Goal: Task Accomplishment & Management: Use online tool/utility

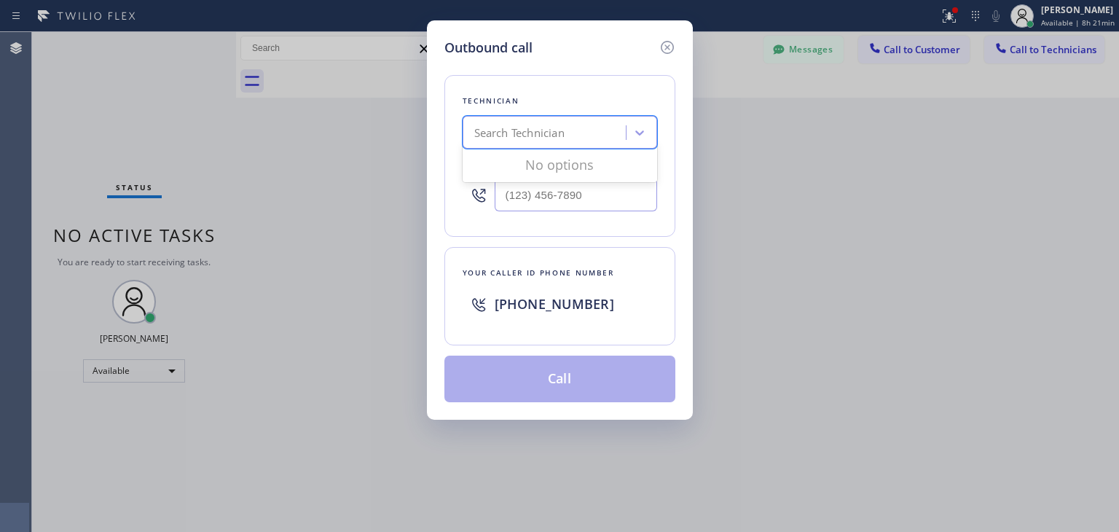
click at [514, 138] on div "Search Technician" at bounding box center [519, 133] width 90 height 17
type input "marka"
click at [523, 160] on div "[PERSON_NAME]" at bounding box center [560, 163] width 195 height 26
type input "[PHONE_NUMBER]"
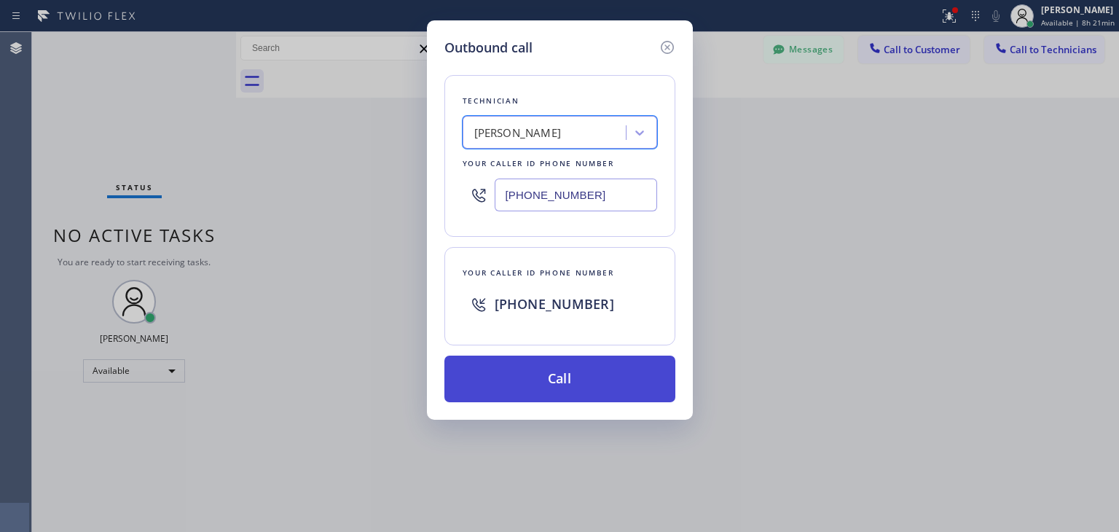
click at [552, 365] on button "Call" at bounding box center [560, 379] width 231 height 47
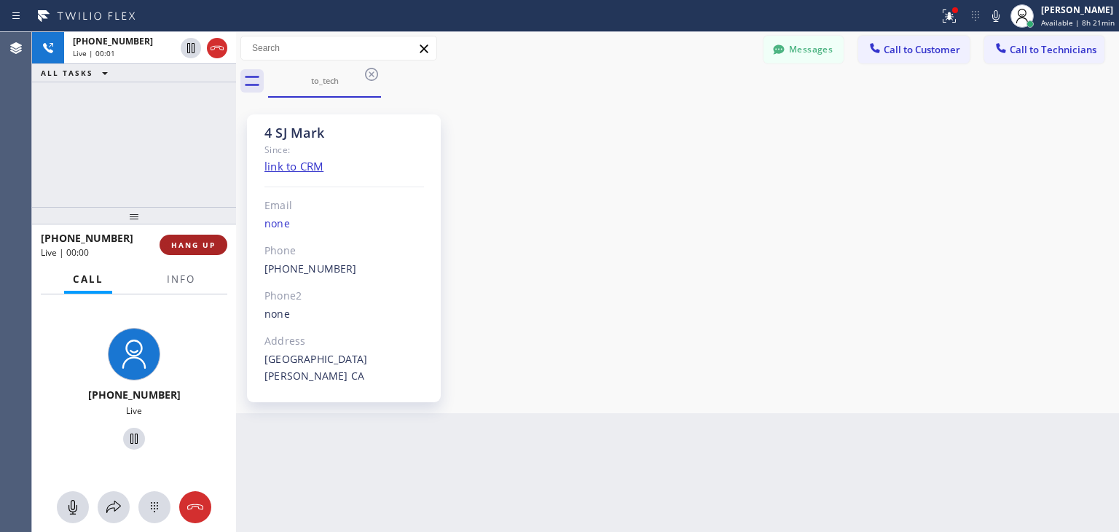
click at [180, 240] on span "HANG UP" at bounding box center [193, 245] width 44 height 10
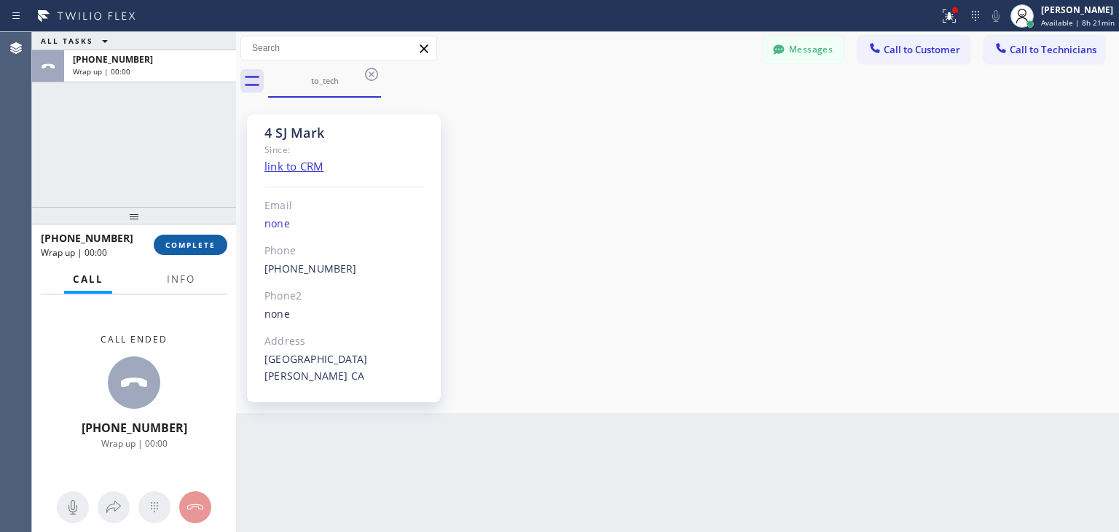
click at [180, 240] on span "COMPLETE" at bounding box center [190, 245] width 50 height 10
